Goal: Transaction & Acquisition: Purchase product/service

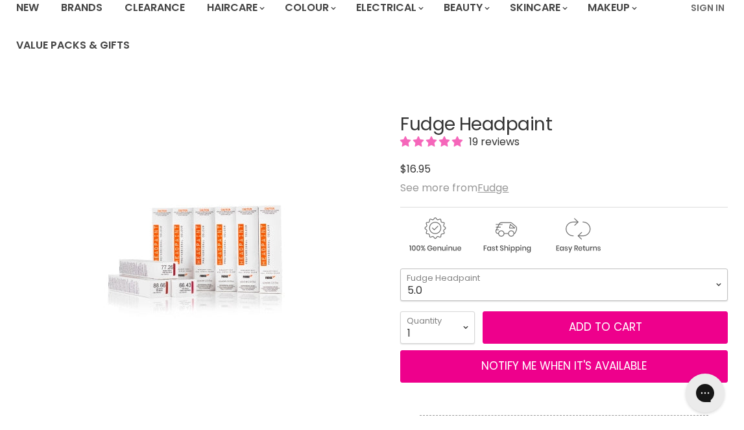
select select "5.0"
select select "5"
type input "5"
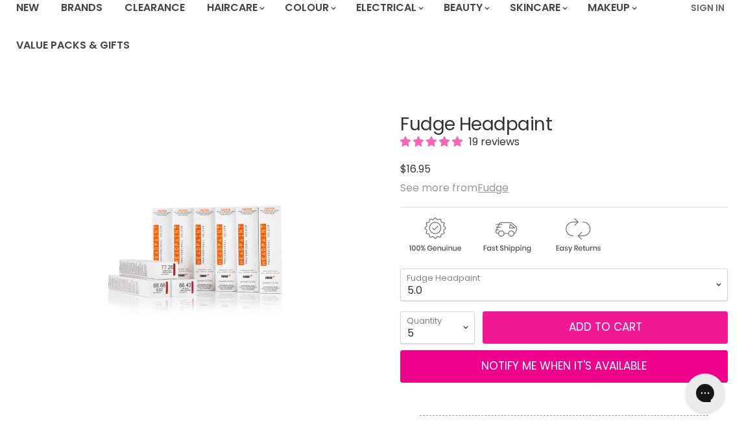
click at [550, 327] on button "Add to cart" at bounding box center [605, 327] width 245 height 32
click at [586, 324] on button "Add to cart" at bounding box center [605, 327] width 245 height 32
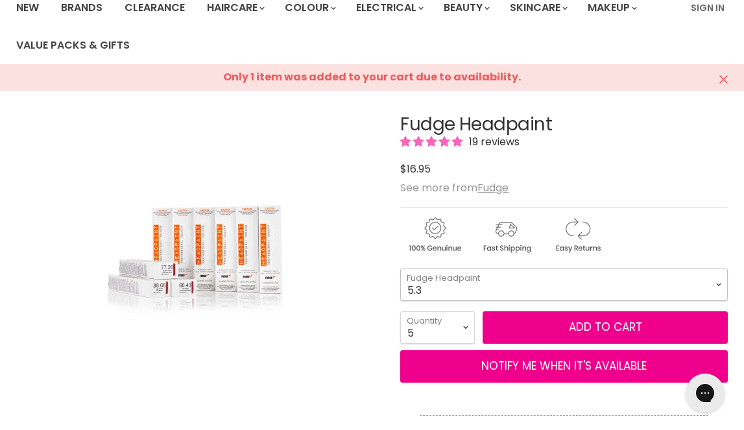
select select "5.3"
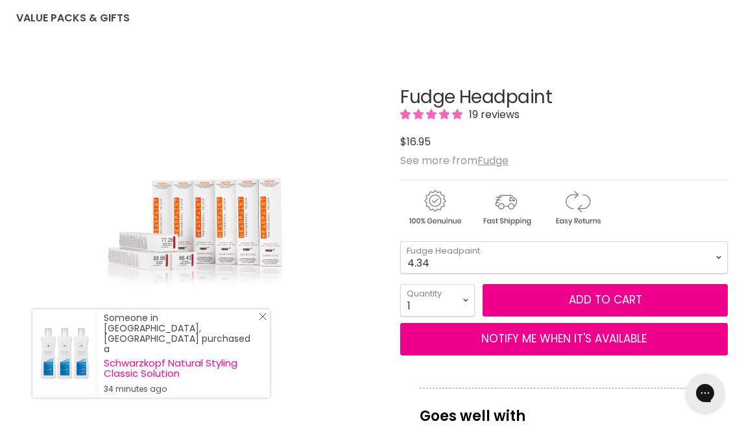
click at [261, 320] on line "Close Icon" at bounding box center [263, 316] width 6 height 6
